Goal: Communication & Community: Answer question/provide support

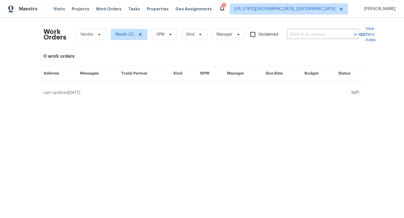
click at [150, 6] on div "Visits Projects Work Orders Tasks Properties Geo Assignments" at bounding box center [136, 8] width 165 height 11
click at [150, 10] on span "Properties" at bounding box center [158, 9] width 22 height 6
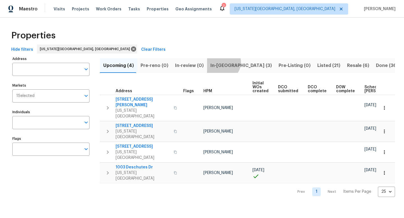
click at [219, 62] on span "In-reno (3)" at bounding box center [240, 66] width 61 height 8
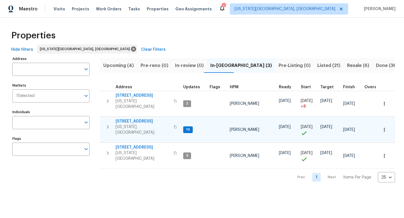
click at [127, 119] on span "[STREET_ADDRESS]" at bounding box center [143, 122] width 55 height 6
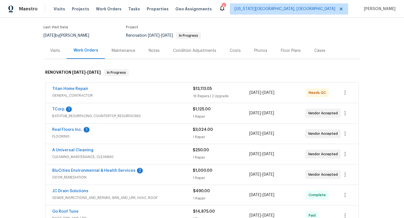
scroll to position [43, 0]
click at [206, 89] on span "$13,113.05" at bounding box center [202, 89] width 19 height 4
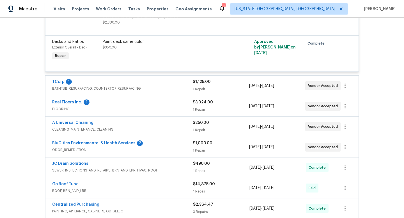
scroll to position [834, 0]
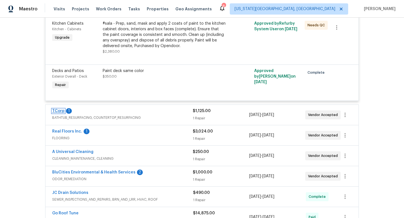
click at [59, 113] on link "TCorp" at bounding box center [58, 111] width 12 height 4
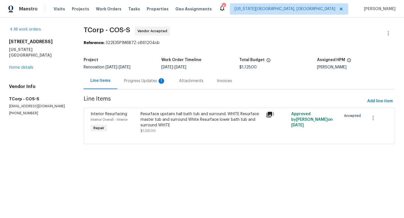
click at [141, 78] on div "Progress Updates 1" at bounding box center [144, 81] width 55 height 17
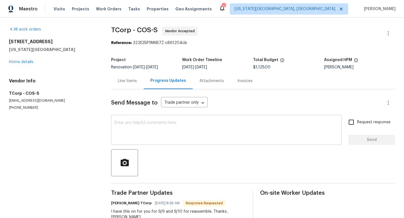
click at [137, 118] on div "x ​" at bounding box center [226, 130] width 230 height 29
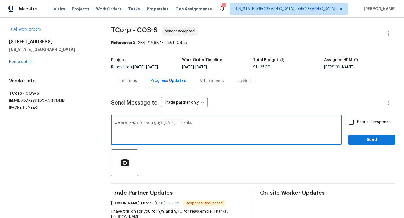
type textarea "we are ready for you guys [DATE]. Thanks"
click at [350, 124] on input "Request response" at bounding box center [351, 122] width 12 height 12
checkbox input "true"
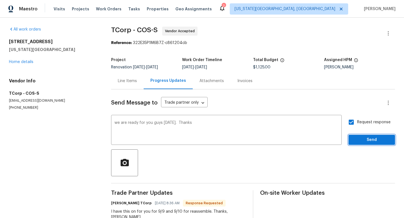
click at [358, 142] on span "Send" at bounding box center [372, 140] width 38 height 7
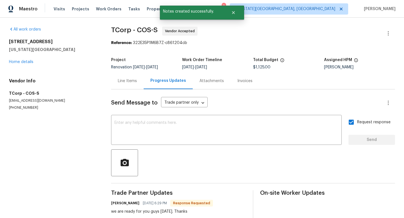
click at [119, 81] on div "Line Items" at bounding box center [127, 81] width 19 height 6
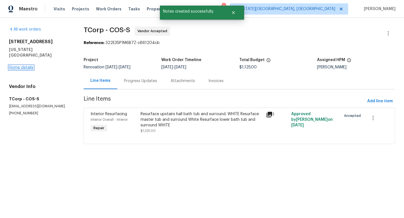
click at [31, 66] on link "Home details" at bounding box center [21, 68] width 24 height 4
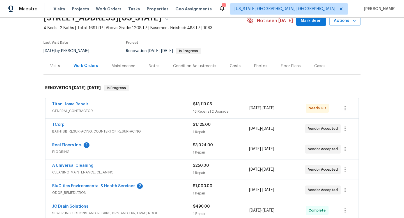
scroll to position [40, 0]
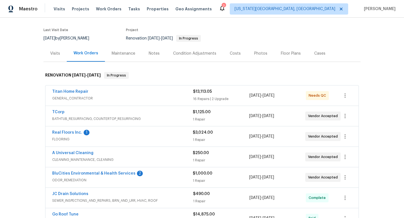
click at [98, 171] on span "BluCities Environmental & Health Services" at bounding box center [93, 174] width 83 height 6
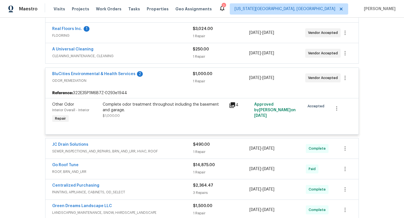
scroll to position [144, 0]
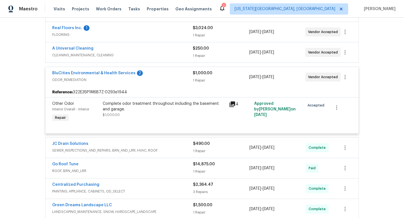
click at [155, 109] on div "Complete odor treatment throughout including the basement and garage." at bounding box center [164, 106] width 123 height 11
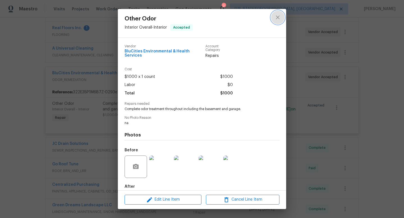
click at [278, 13] on button "close" at bounding box center [277, 17] width 13 height 13
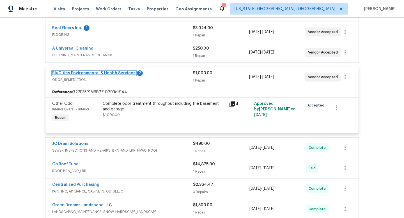
click at [102, 75] on link "BluCities Environmental & Health Services" at bounding box center [93, 73] width 83 height 4
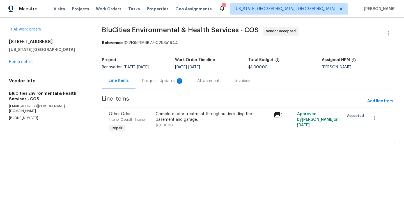
click at [165, 81] on div "Progress Updates 2" at bounding box center [162, 81] width 41 height 6
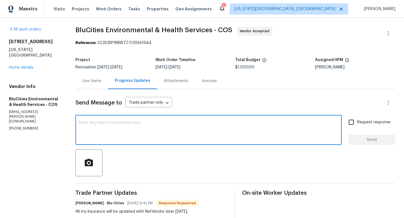
click at [131, 124] on textarea at bounding box center [208, 131] width 259 height 20
type textarea "Want to make sure you guys are coming down on the 11th."
drag, startPoint x: 205, startPoint y: 122, endPoint x: 87, endPoint y: 120, distance: 118.1
click at [87, 121] on div "Want to make sure you guys are coming down on the 11th. x ​" at bounding box center [208, 130] width 266 height 29
